Goal: Information Seeking & Learning: Learn about a topic

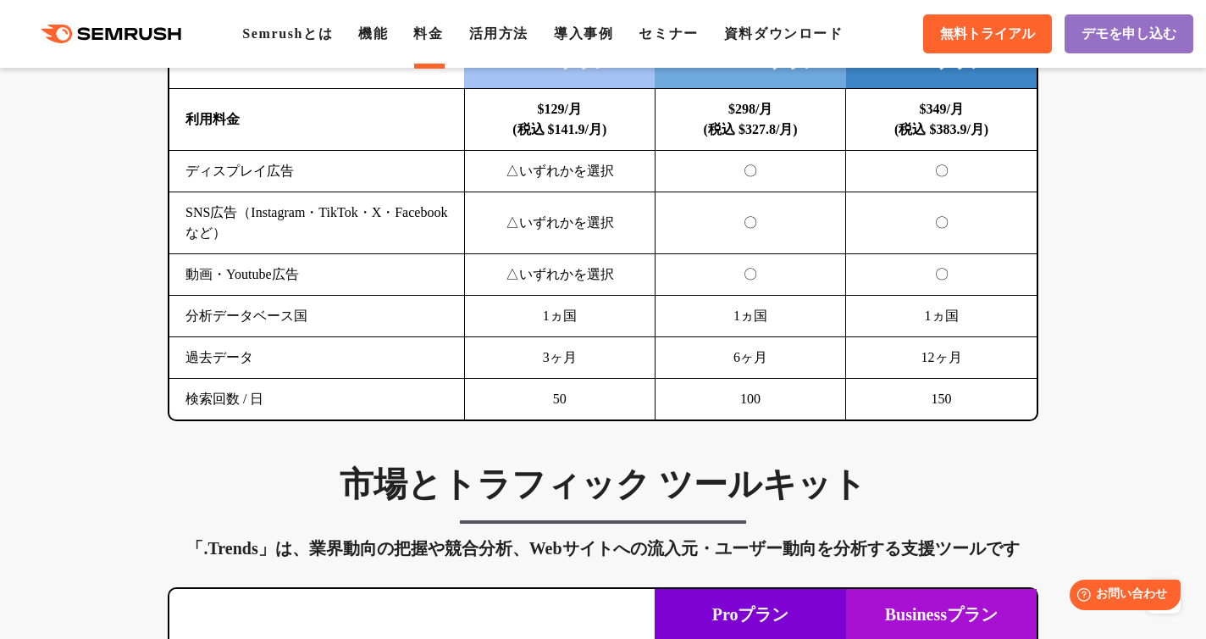
scroll to position [2584, 0]
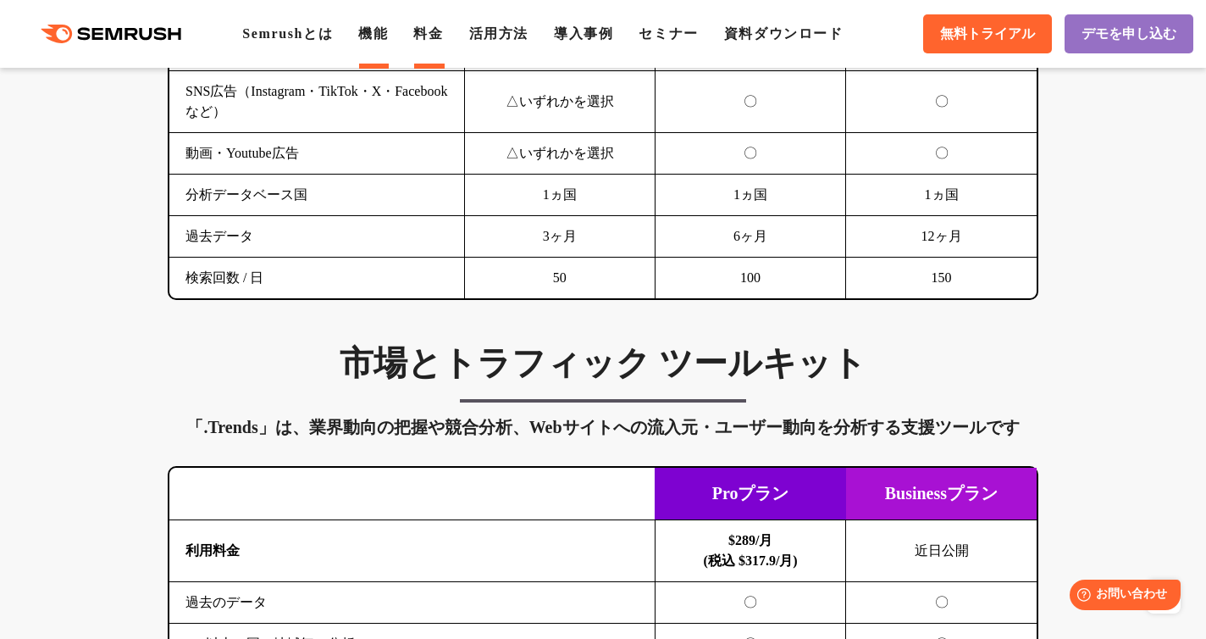
click at [384, 34] on link "機能" at bounding box center [373, 33] width 30 height 14
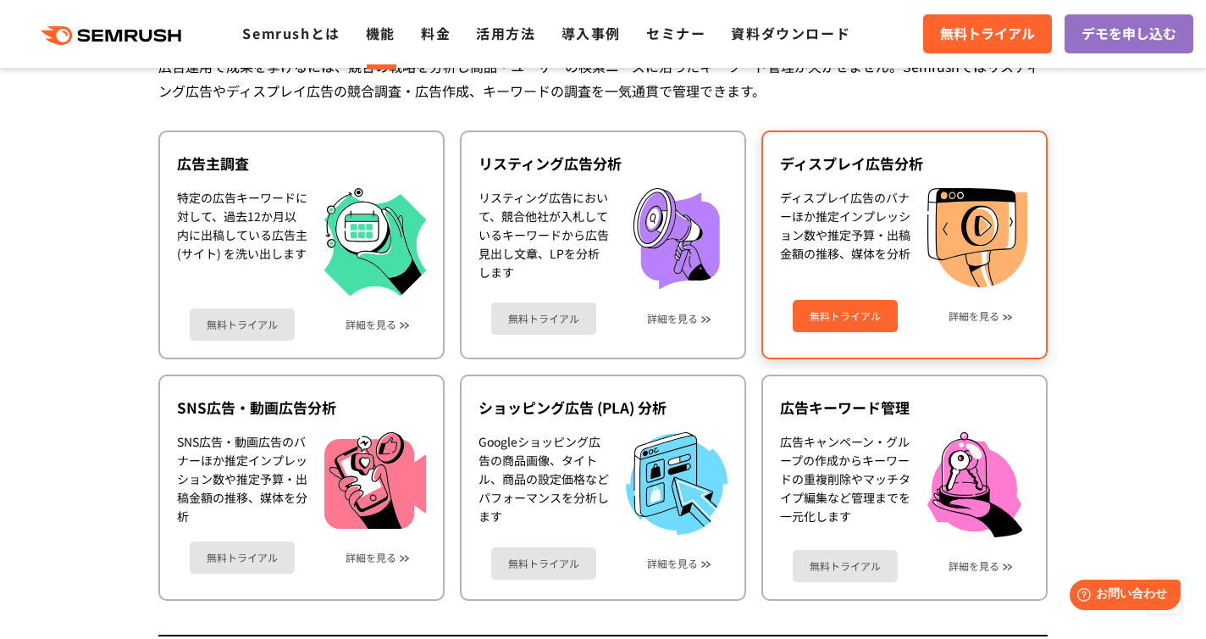
scroll to position [1835, 0]
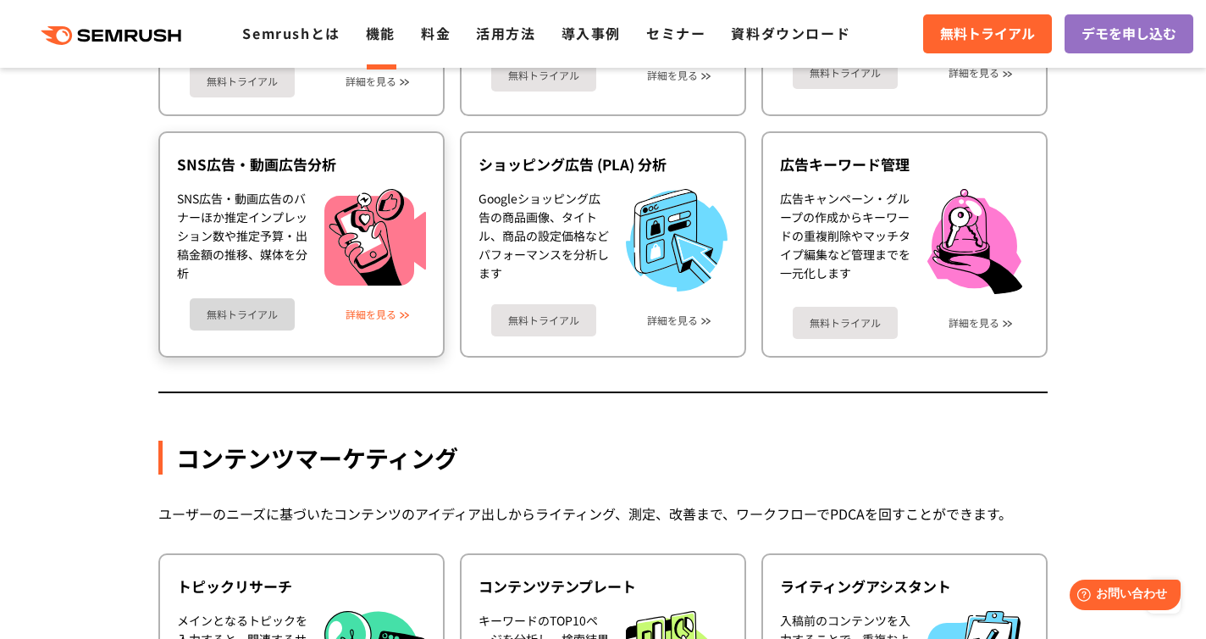
click at [385, 319] on link "詳細を見る" at bounding box center [371, 314] width 51 height 12
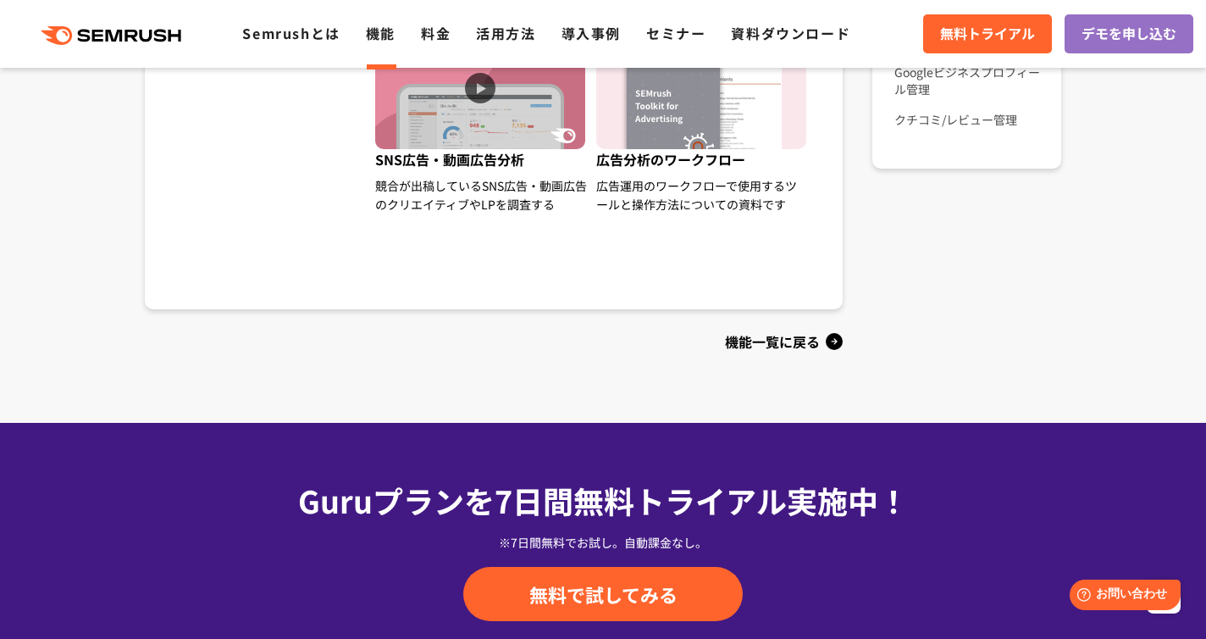
scroll to position [1411, 0]
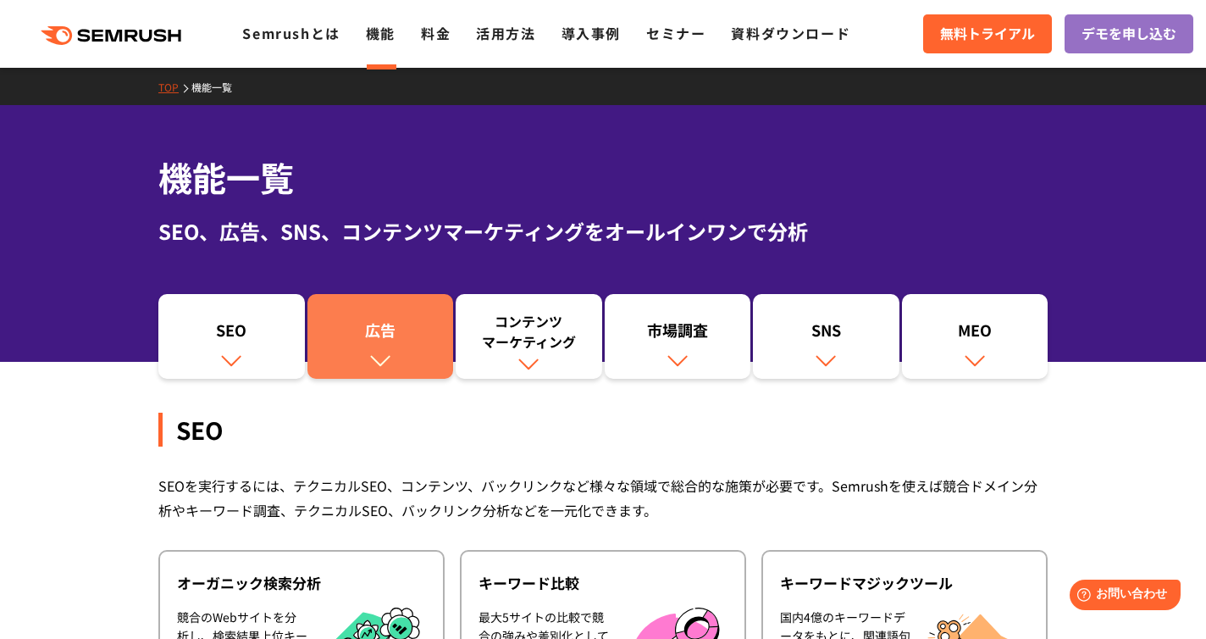
click at [421, 361] on link "広告" at bounding box center [381, 336] width 147 height 85
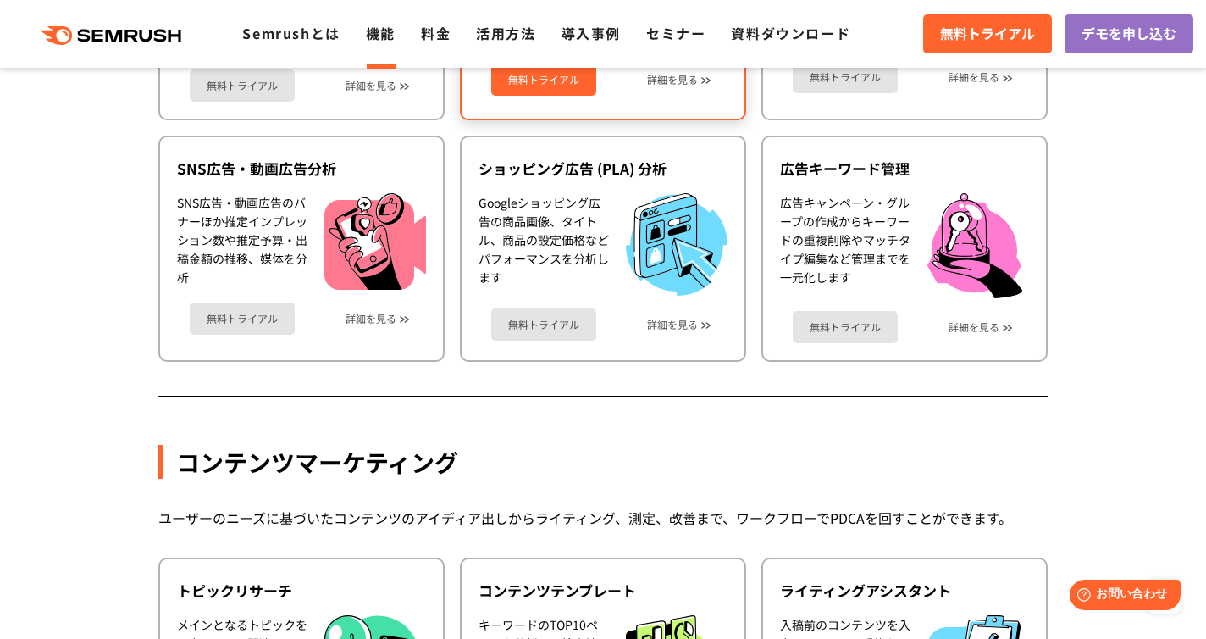
scroll to position [1887, 0]
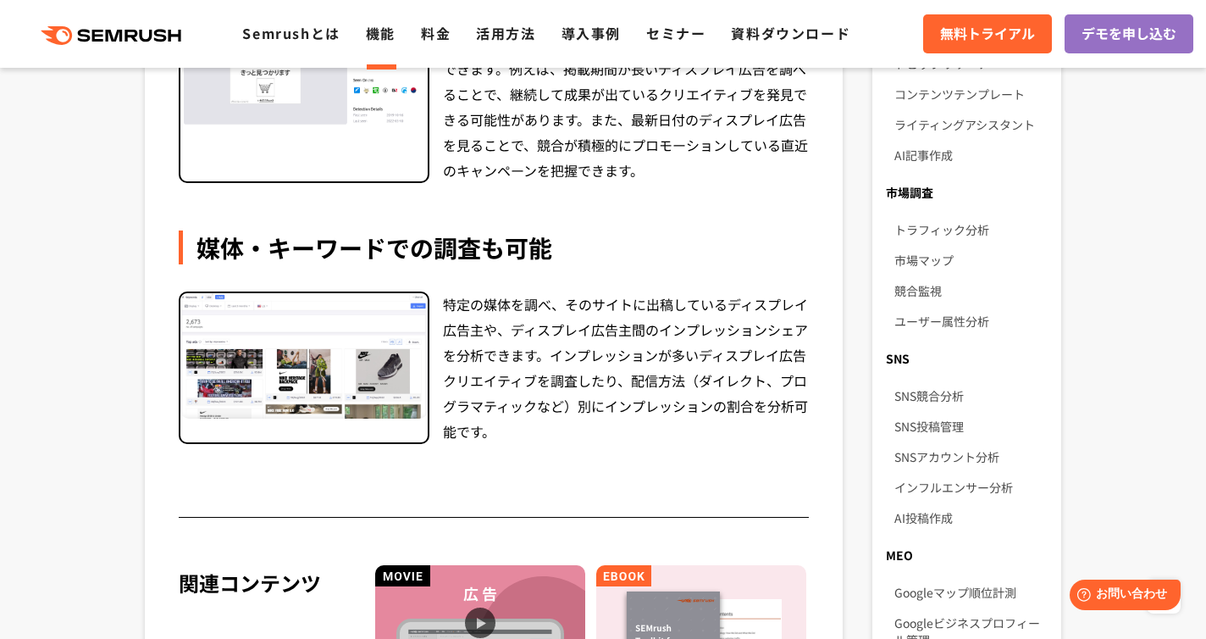
scroll to position [1299, 0]
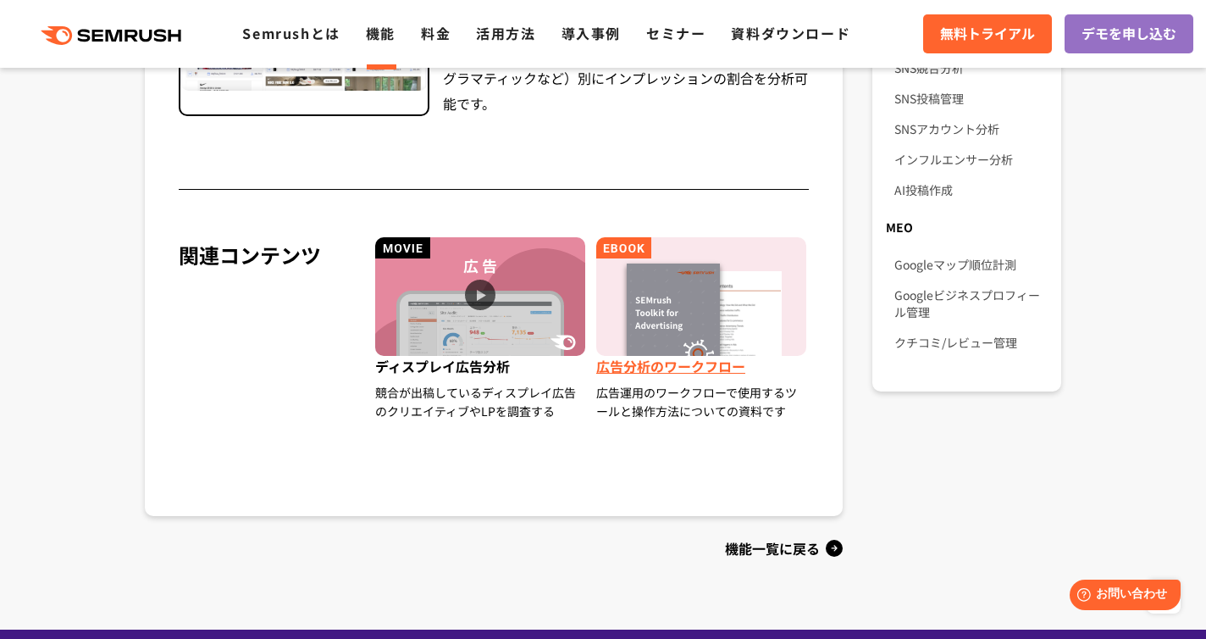
click at [623, 378] on span "広告分析のワークフロー" at bounding box center [702, 369] width 213 height 27
